Goal: Task Accomplishment & Management: Manage account settings

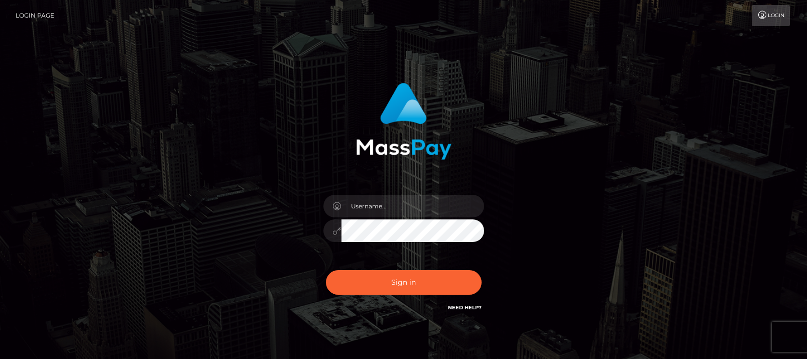
type input "matias.tilia"
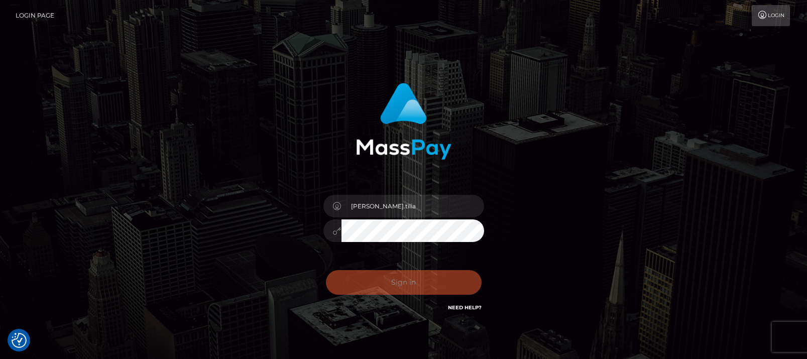
checkbox input "true"
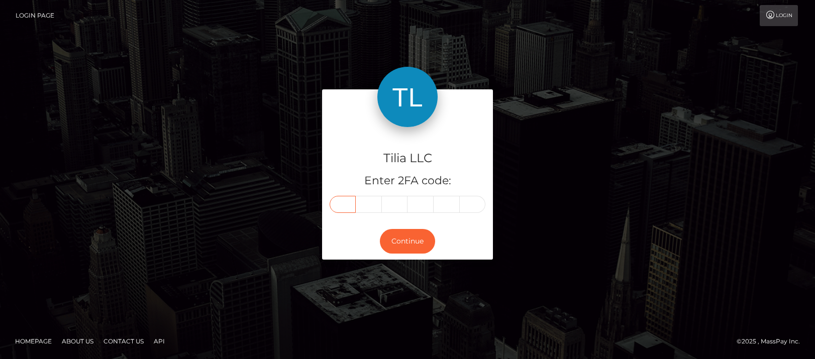
click at [342, 204] on input "text" at bounding box center [343, 204] width 26 height 17
type input "2"
type input "7"
type input "4"
type input "8"
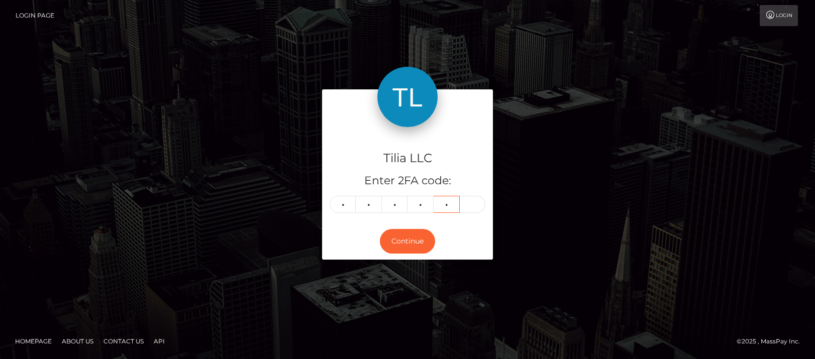
type input "8"
type input "2"
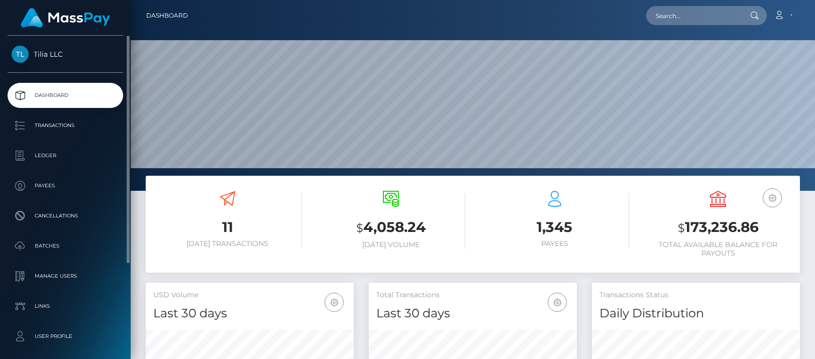
scroll to position [178, 208]
